Goal: Transaction & Acquisition: Book appointment/travel/reservation

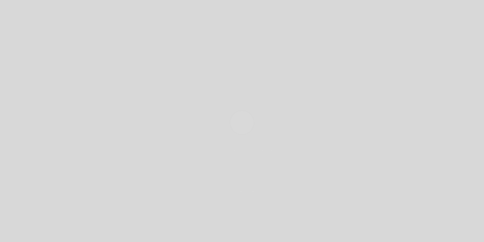
select select "es"
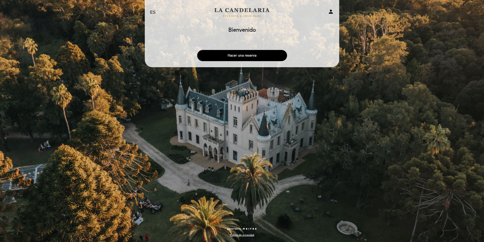
click at [242, 56] on button "Hacer una reserva" at bounding box center [242, 55] width 90 height 11
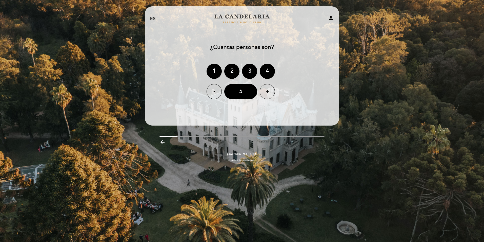
click at [250, 71] on div "3" at bounding box center [249, 71] width 15 height 15
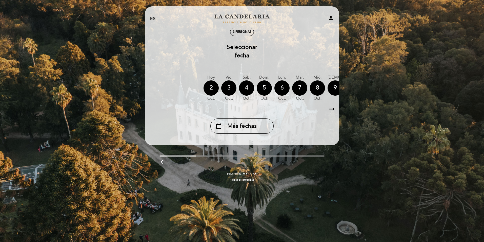
click at [333, 109] on icon "arrow_right_alt" at bounding box center [332, 109] width 8 height 11
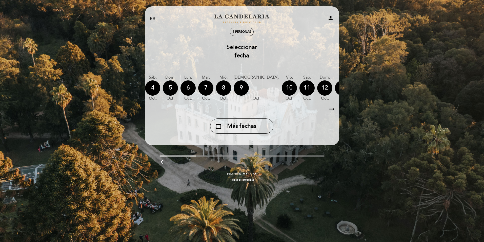
scroll to position [0, 148]
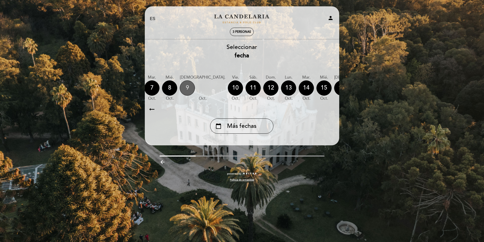
click at [188, 88] on div "9" at bounding box center [187, 87] width 15 height 15
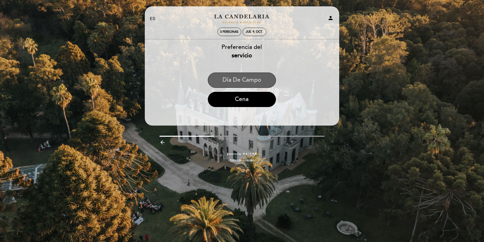
click at [240, 80] on button "Día de Campo" at bounding box center [242, 79] width 68 height 15
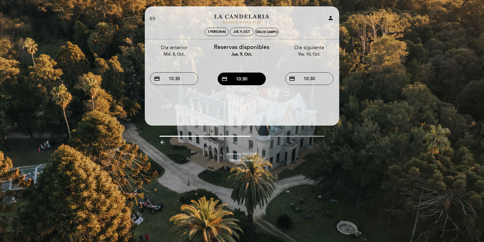
click at [256, 78] on button "credit_card 10:30" at bounding box center [242, 78] width 48 height 13
click at [240, 80] on button "credit_card 10:30" at bounding box center [242, 78] width 48 height 13
click at [193, 79] on button "credit_card 10:30" at bounding box center [174, 78] width 48 height 13
